Goal: Task Accomplishment & Management: Manage account settings

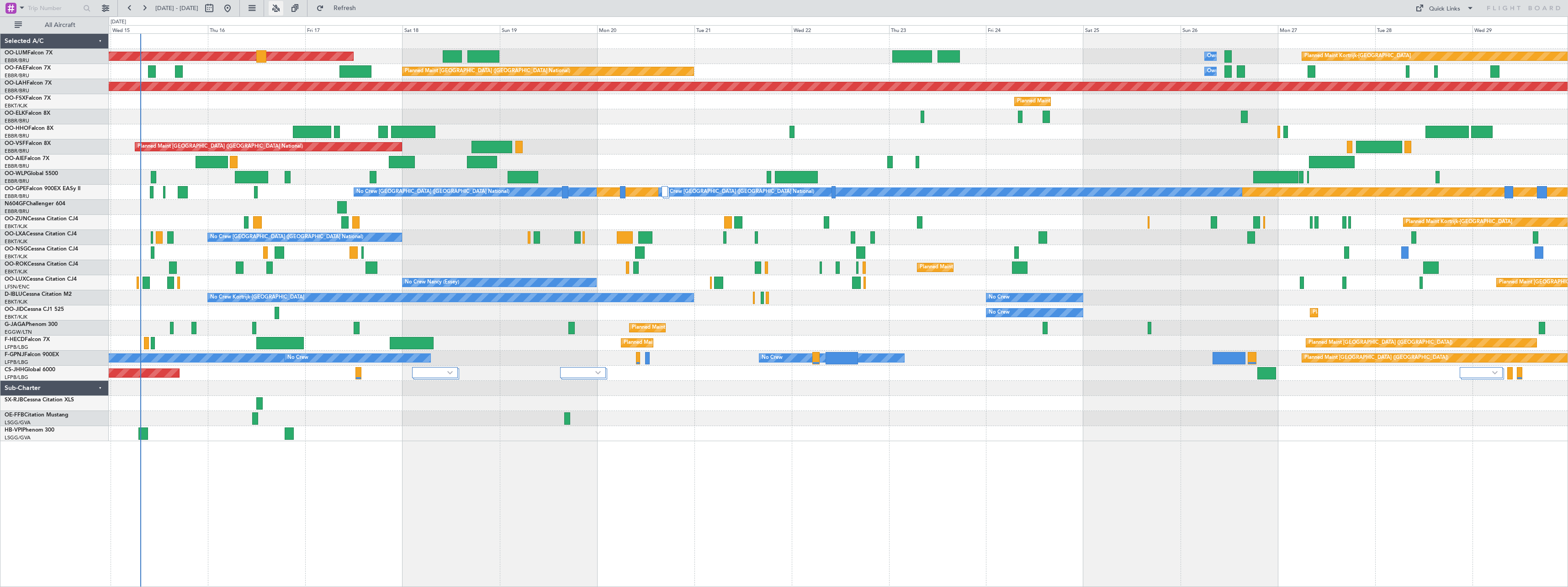
click at [283, 7] on button at bounding box center [276, 9] width 15 height 15
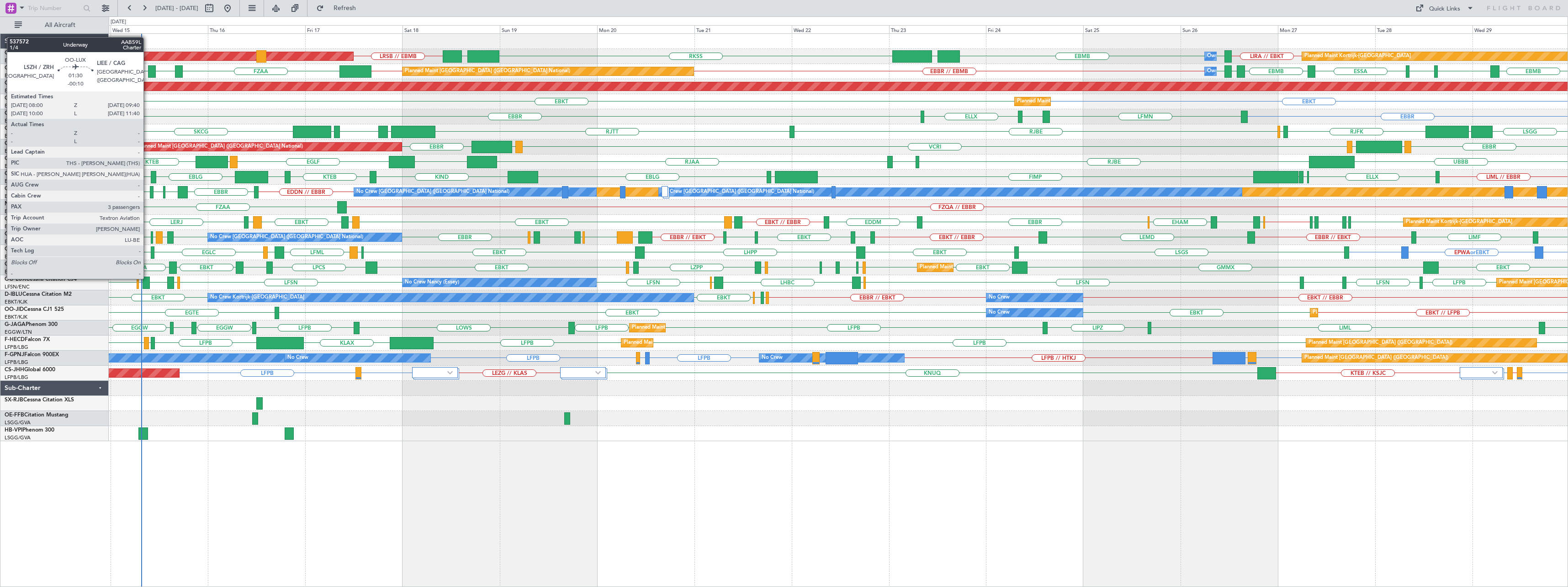
click at [147, 278] on div at bounding box center [145, 283] width 7 height 12
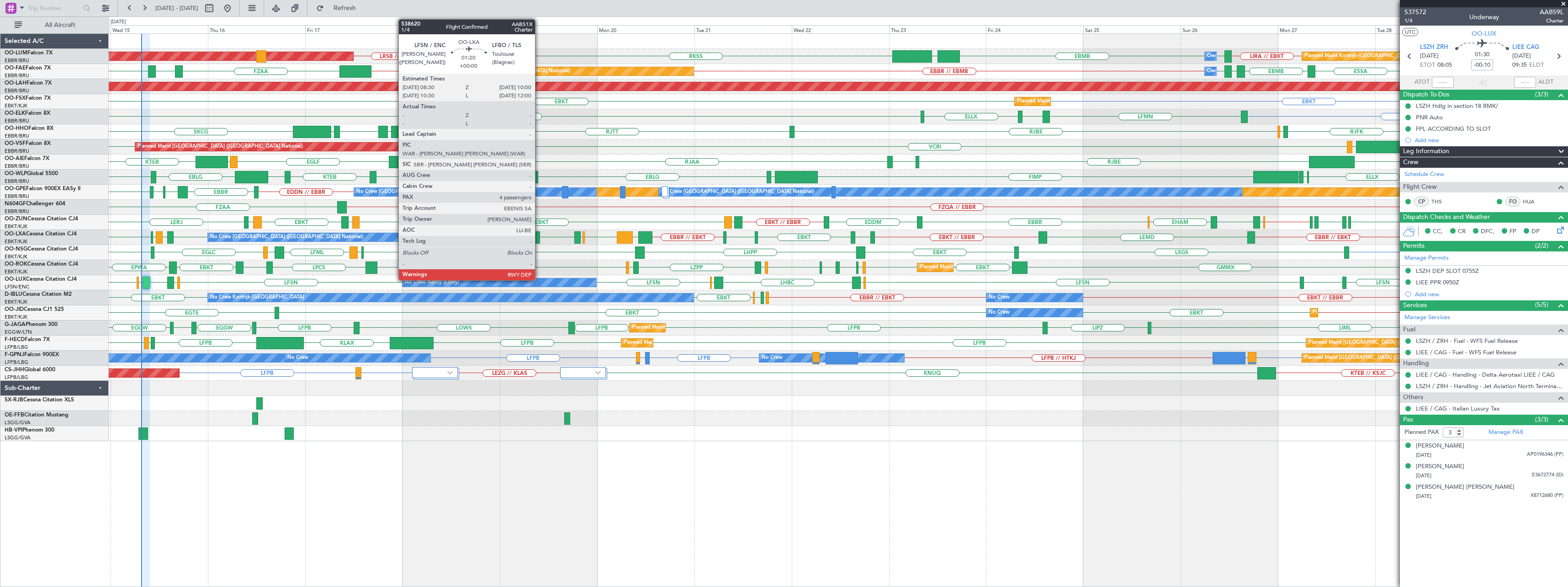
click at [539, 233] on div at bounding box center [537, 237] width 7 height 12
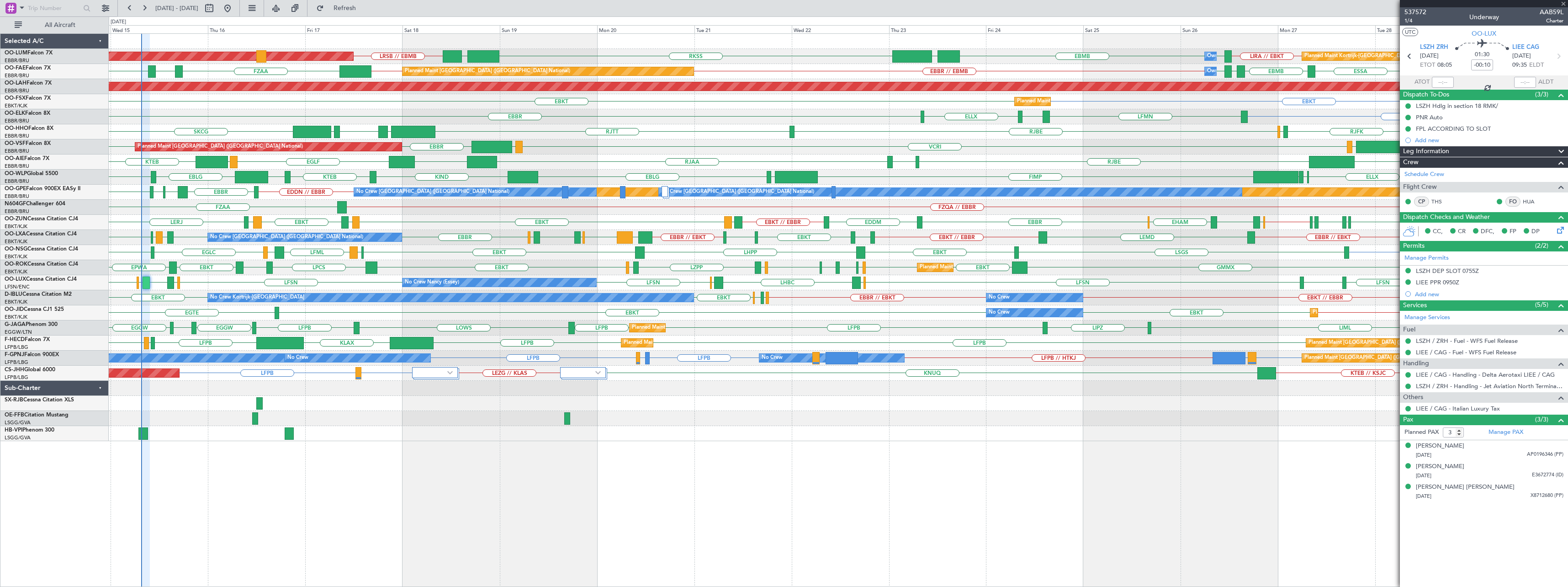
type input "4"
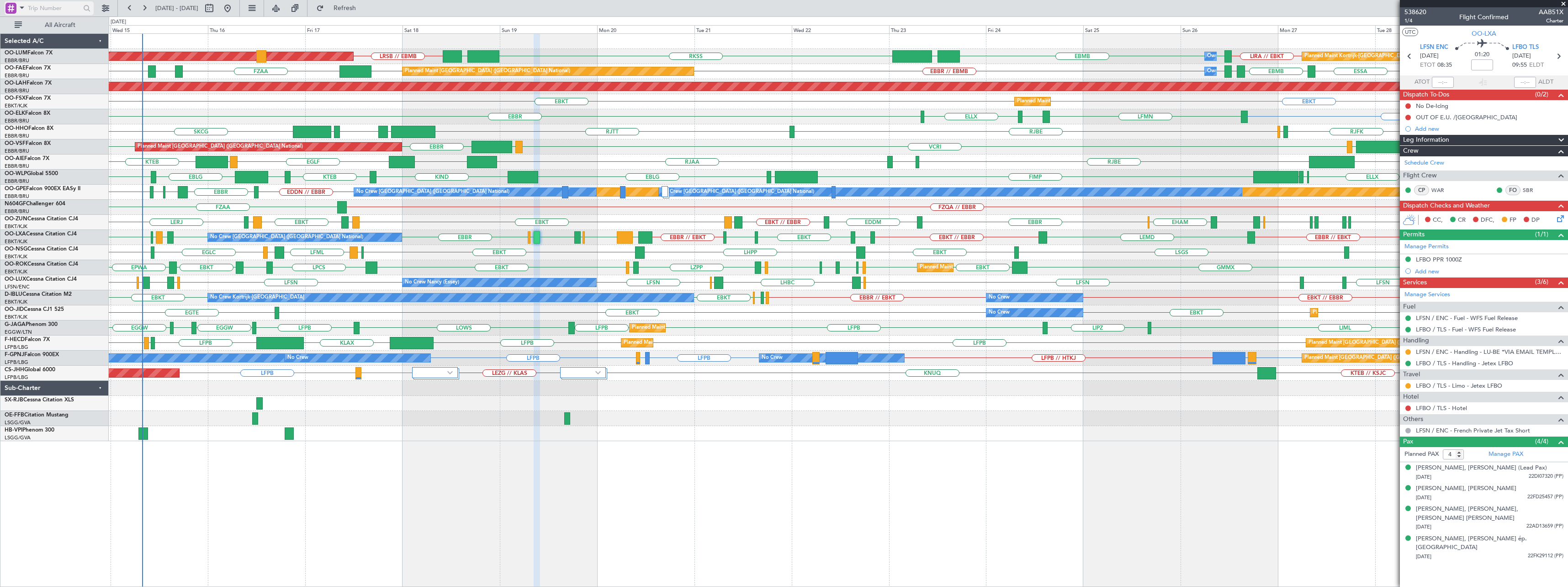
click at [23, 8] on span at bounding box center [22, 7] width 11 height 12
click at [29, 73] on span "Airport" at bounding box center [31, 73] width 19 height 9
click at [57, 12] on input "text" at bounding box center [54, 8] width 52 height 14
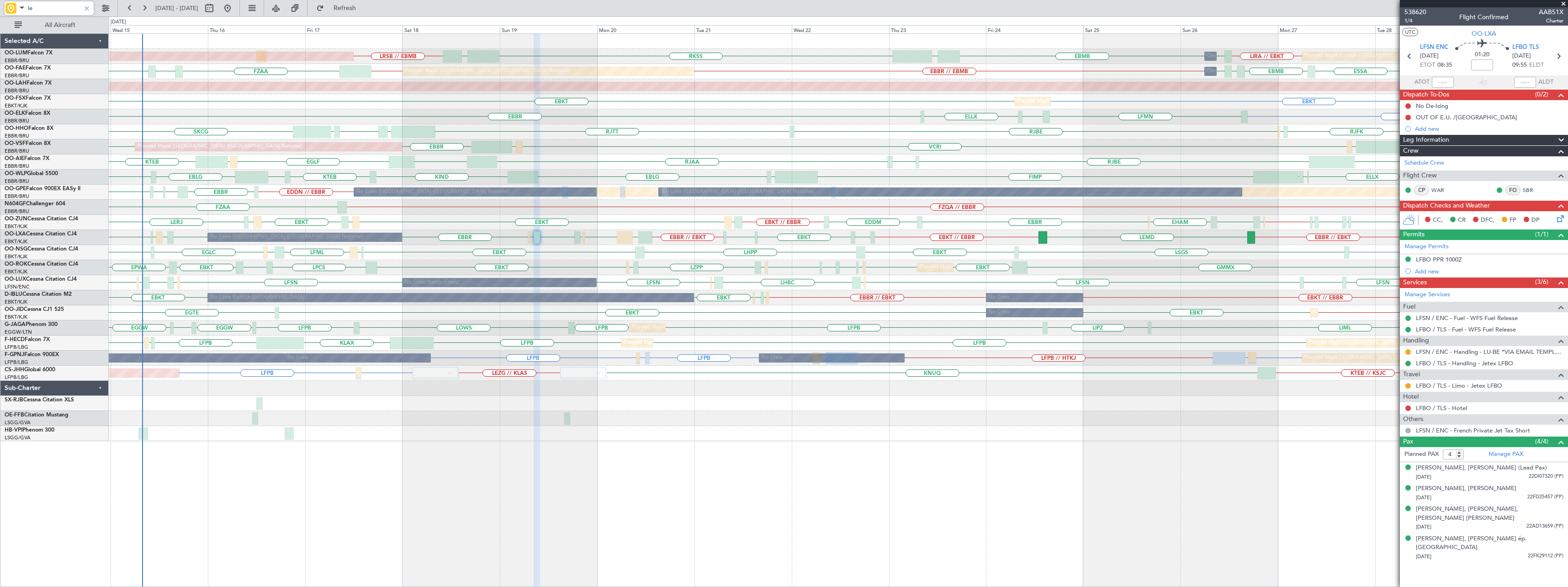
type input "l"
click at [43, 3] on input "eddh" at bounding box center [54, 8] width 52 height 14
type input "lpfr"
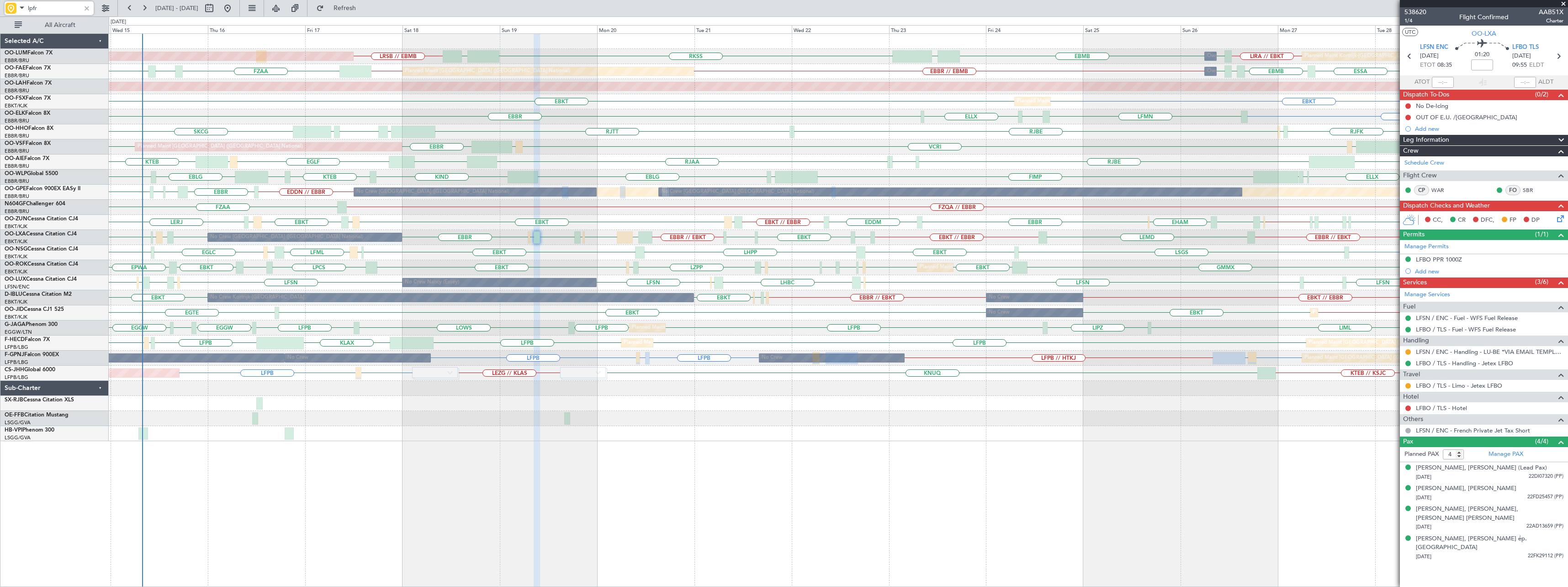
click at [87, 5] on div at bounding box center [86, 8] width 10 height 10
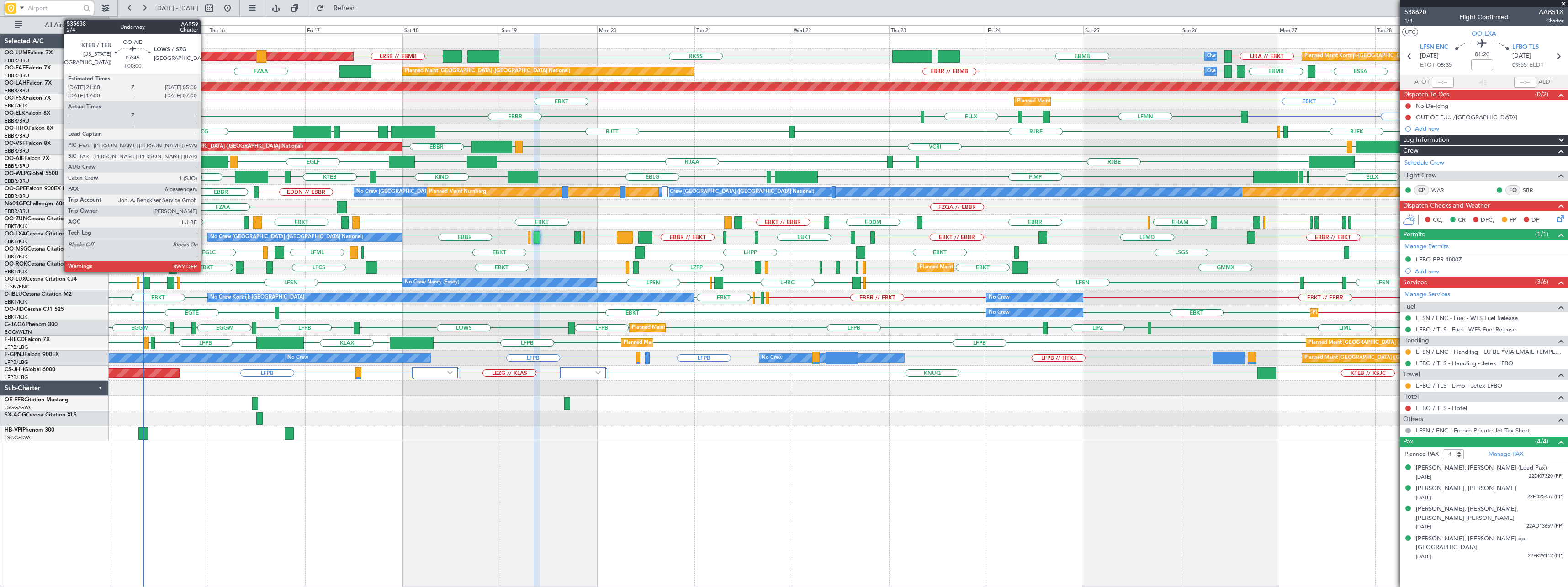
click at [205, 158] on div at bounding box center [211, 162] width 32 height 12
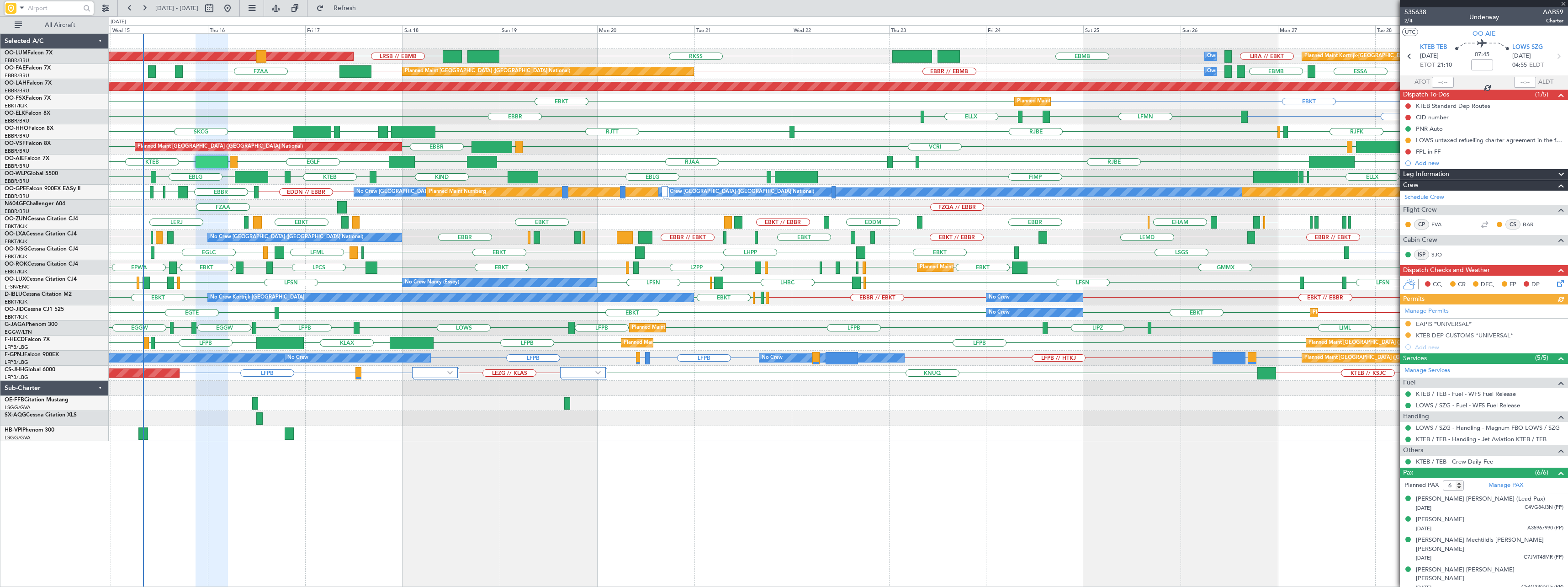
scroll to position [29, 0]
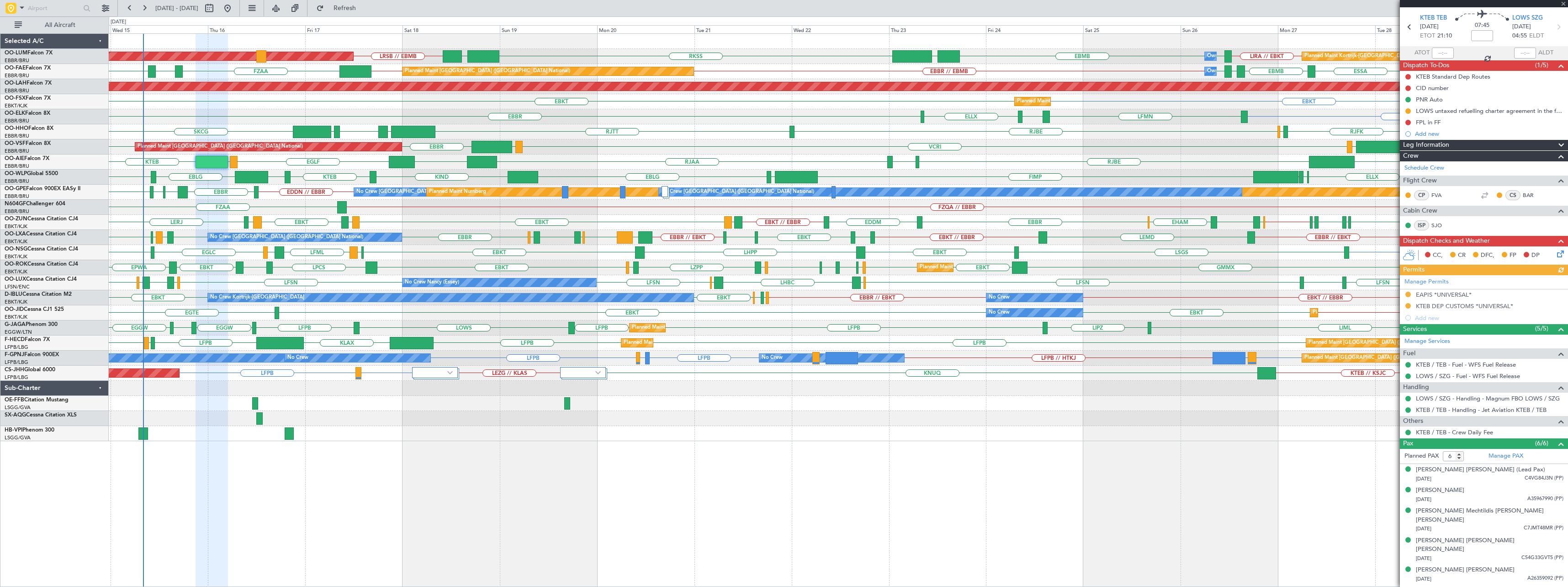
click at [1564, 3] on div at bounding box center [1484, 4] width 168 height 7
click at [1564, 3] on span at bounding box center [1563, 4] width 9 height 9
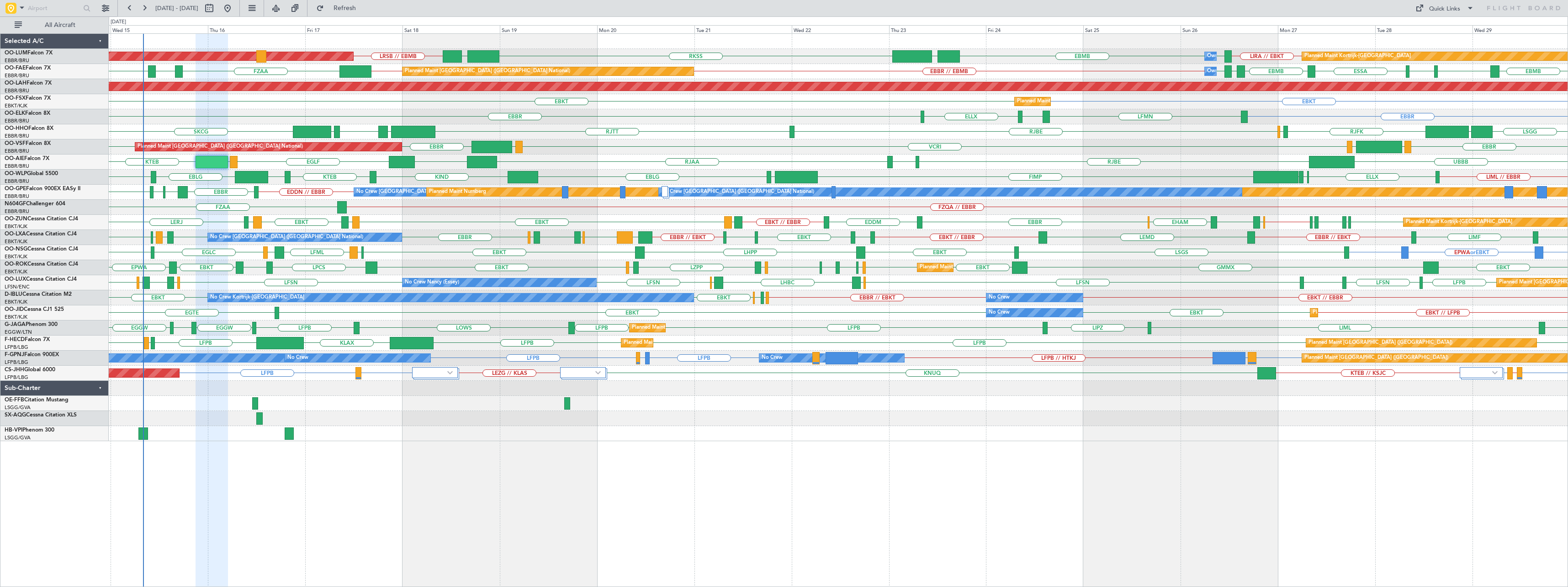
type input "0"
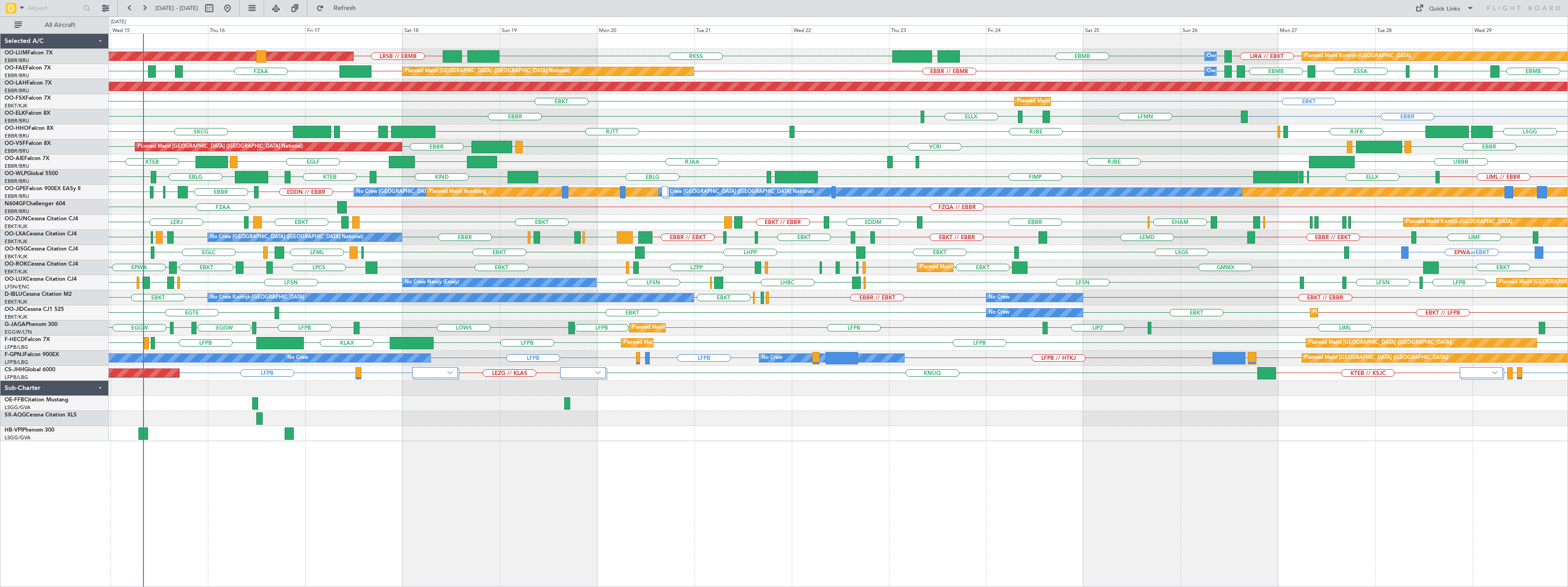
scroll to position [0, 0]
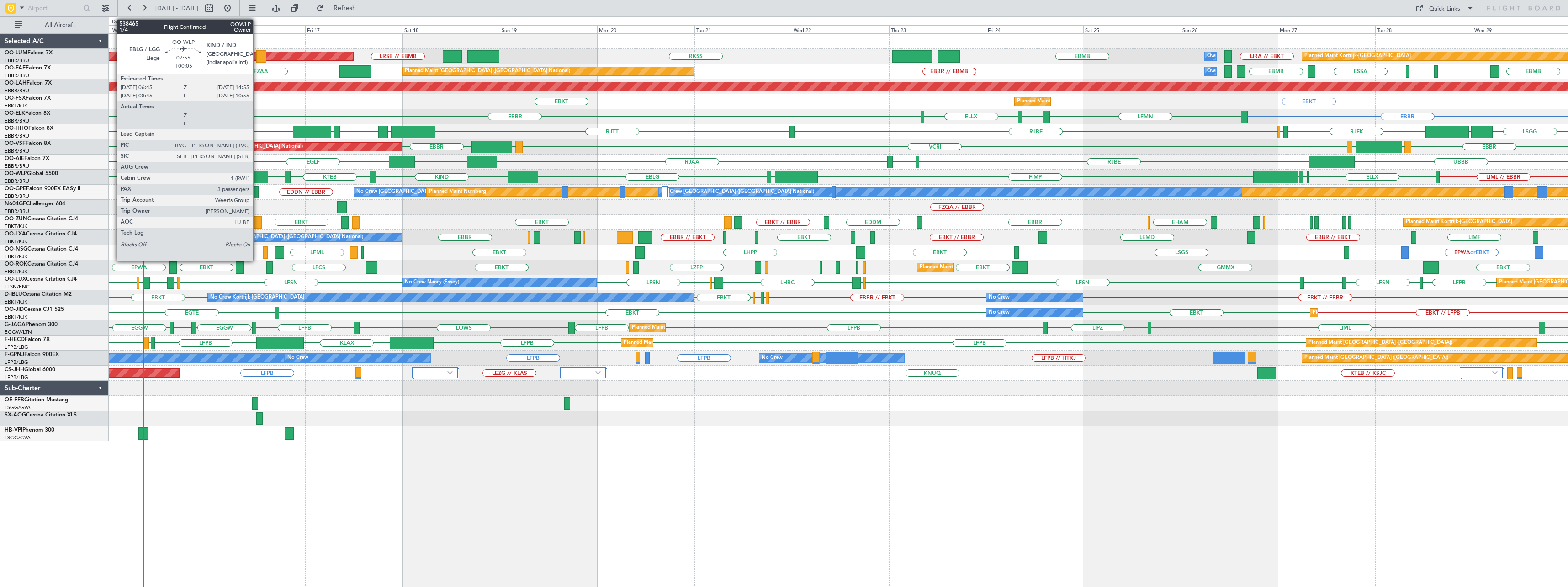
click at [257, 175] on div at bounding box center [251, 177] width 33 height 12
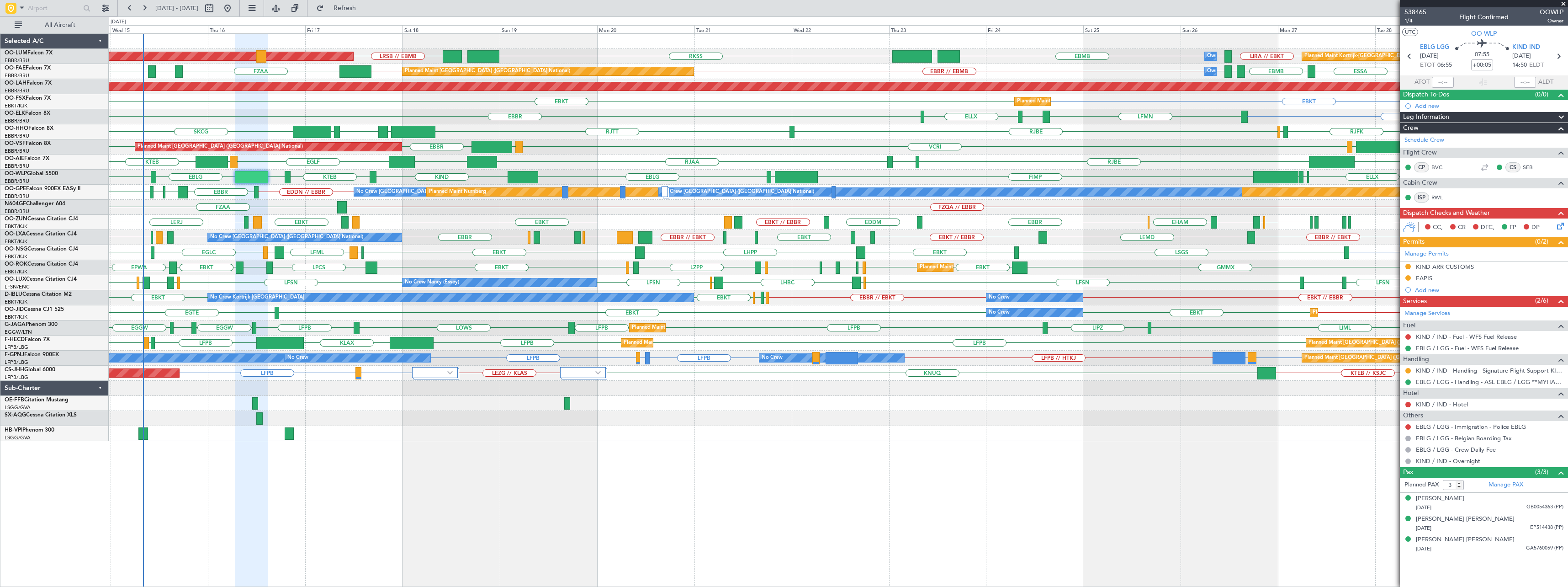
click at [1564, 3] on span at bounding box center [1563, 4] width 9 height 9
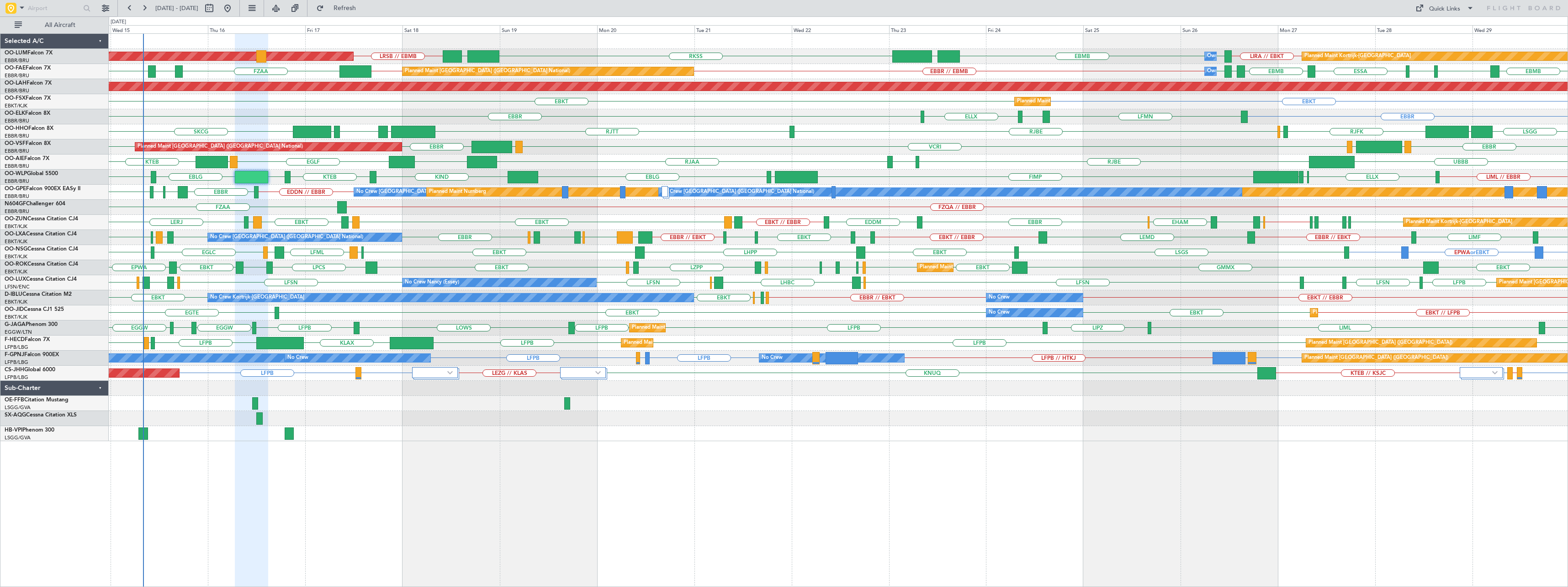
type input "0"
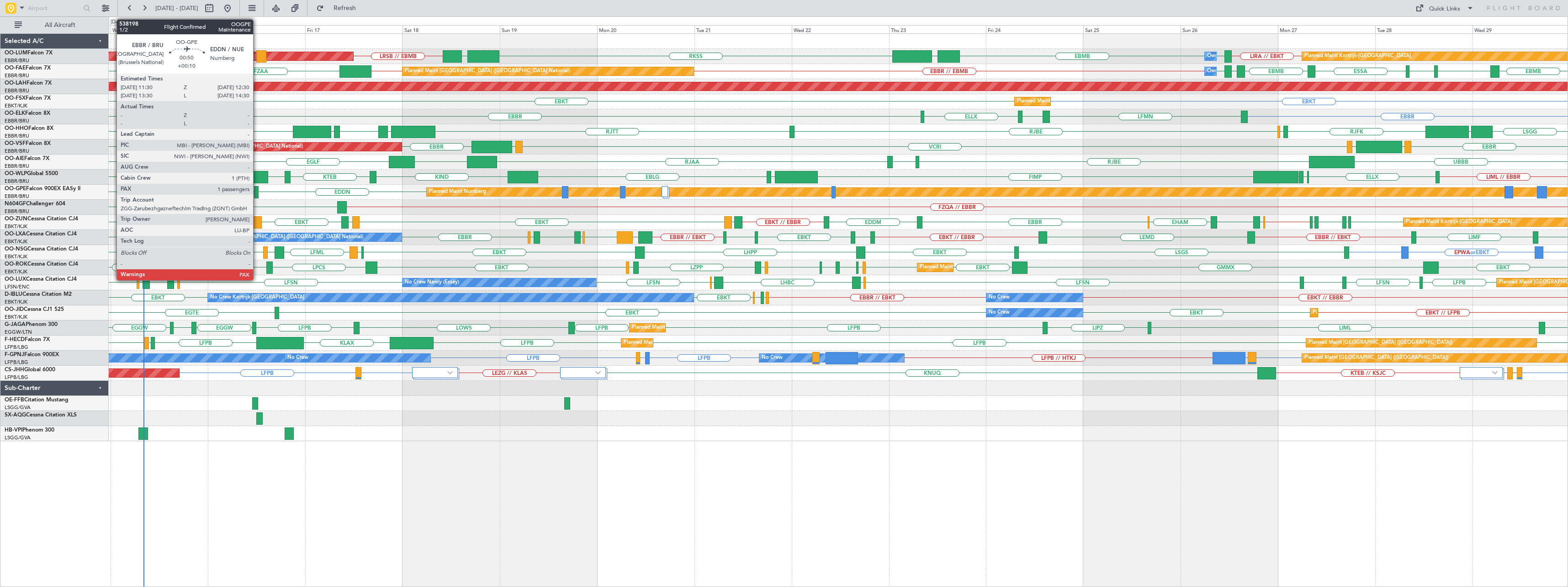
click at [257, 189] on div at bounding box center [256, 192] width 4 height 12
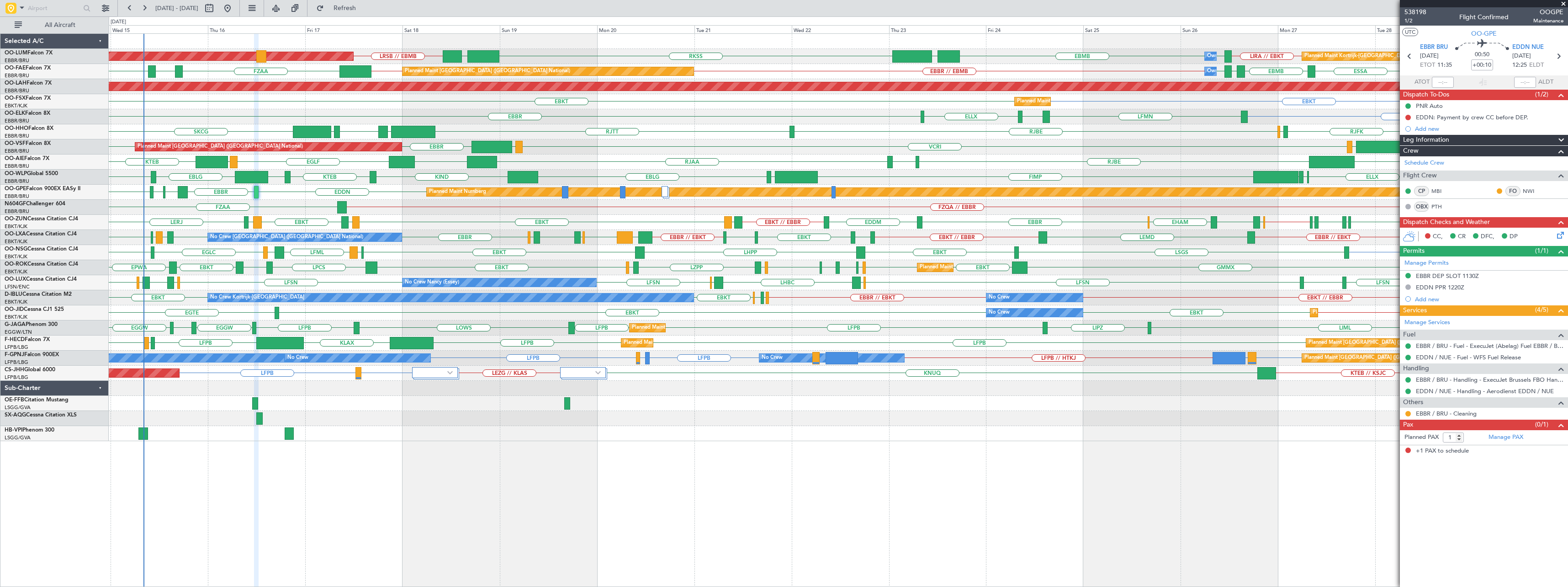
click at [1563, 3] on span at bounding box center [1563, 4] width 9 height 9
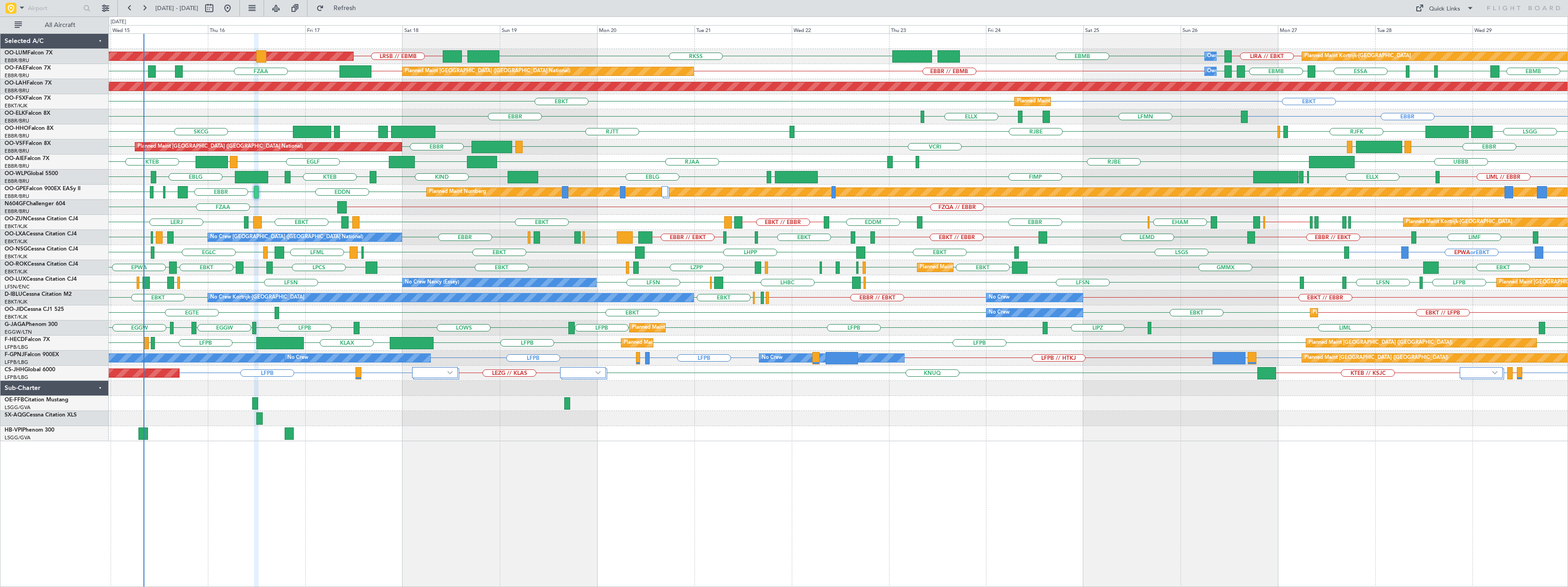
type input "0"
